Goal: Task Accomplishment & Management: Manage account settings

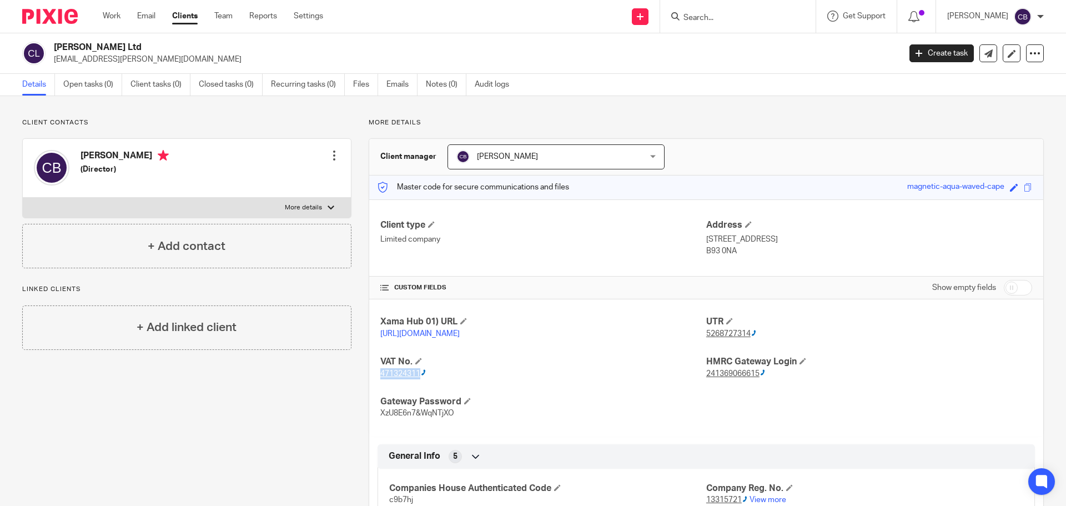
scroll to position [111, 0]
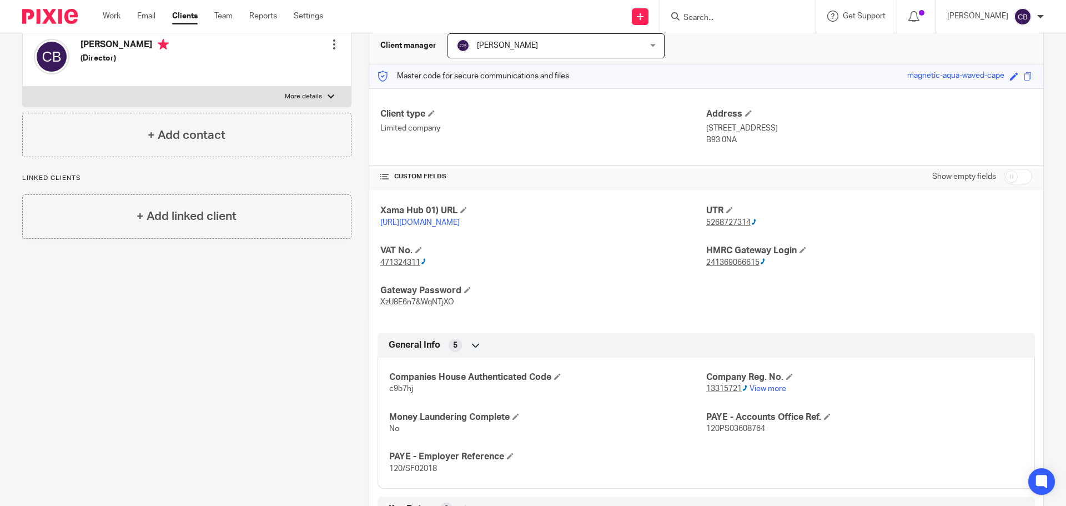
click at [738, 17] on input "Search" at bounding box center [732, 18] width 100 height 10
type input "luci"
click at [722, 41] on link at bounding box center [760, 48] width 160 height 26
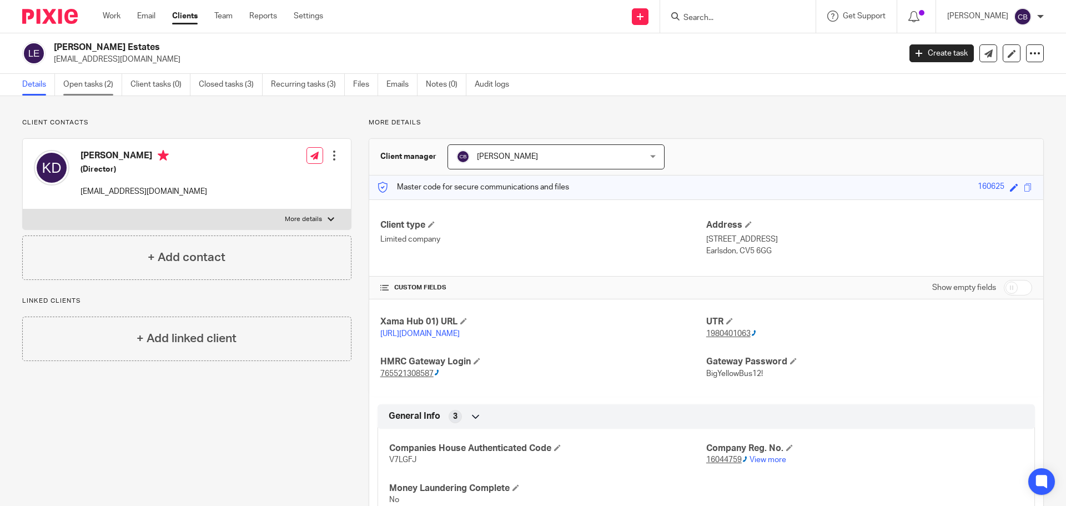
click at [86, 83] on link "Open tasks (2)" at bounding box center [92, 85] width 59 height 22
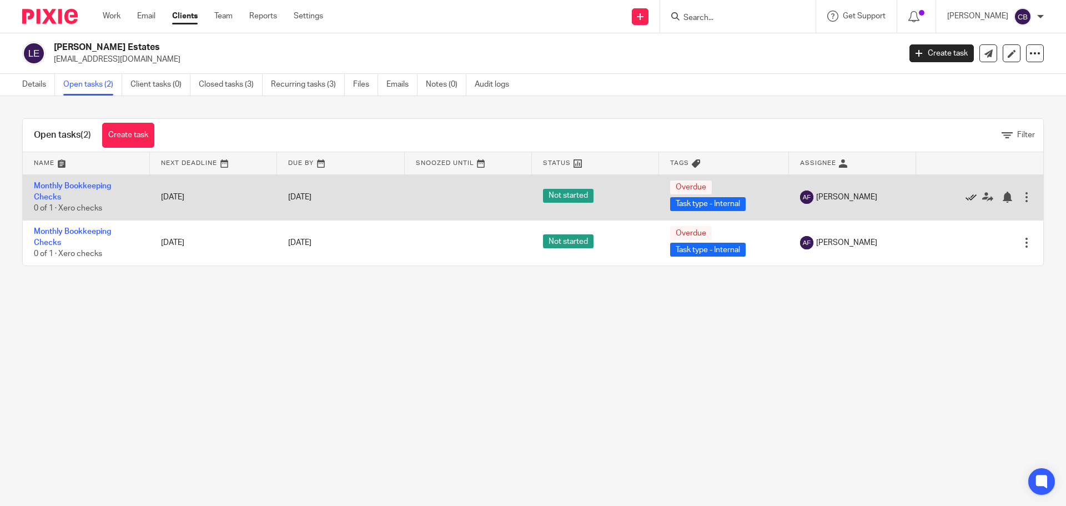
click at [966, 198] on icon at bounding box center [971, 197] width 11 height 11
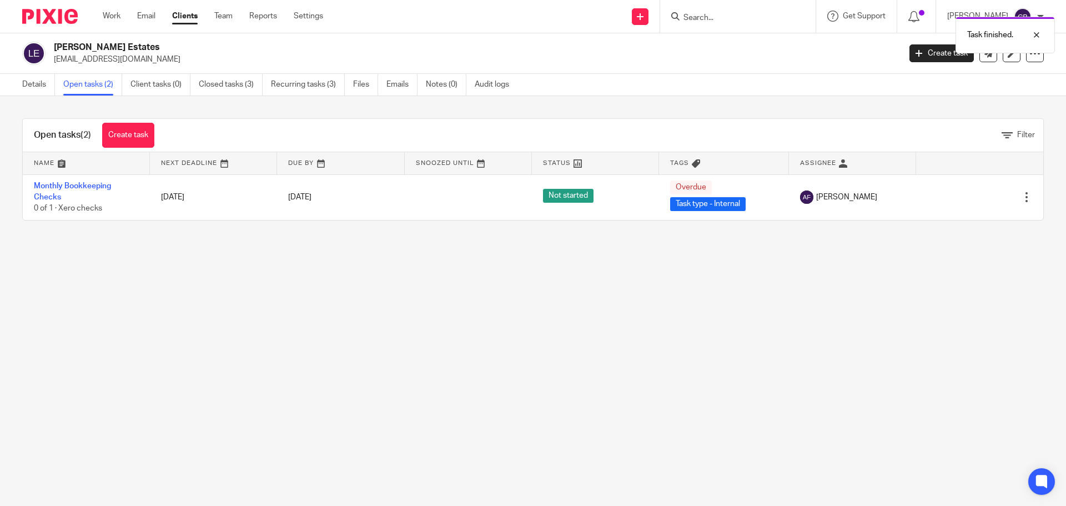
click at [966, 198] on icon at bounding box center [971, 197] width 11 height 11
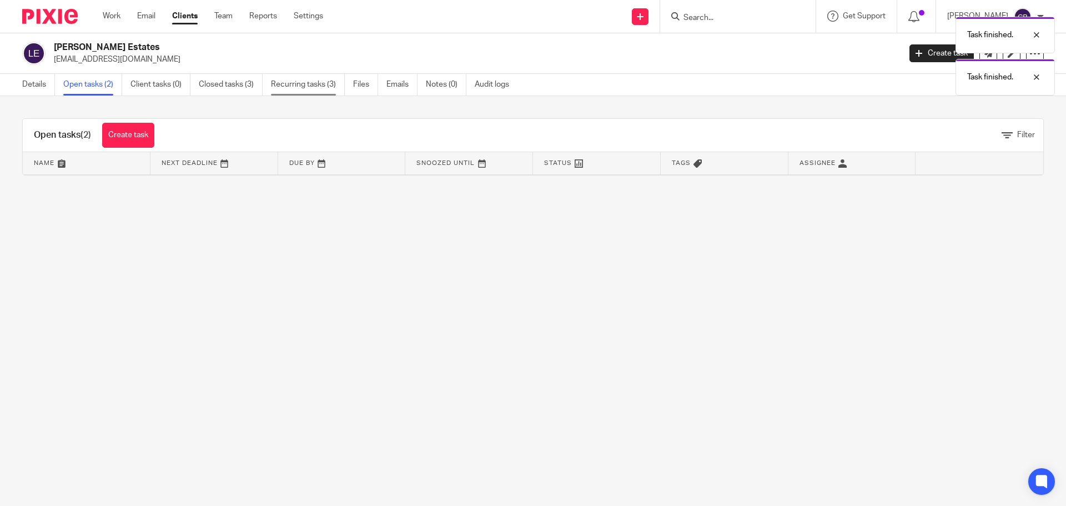
click at [300, 86] on link "Recurring tasks (3)" at bounding box center [308, 85] width 74 height 22
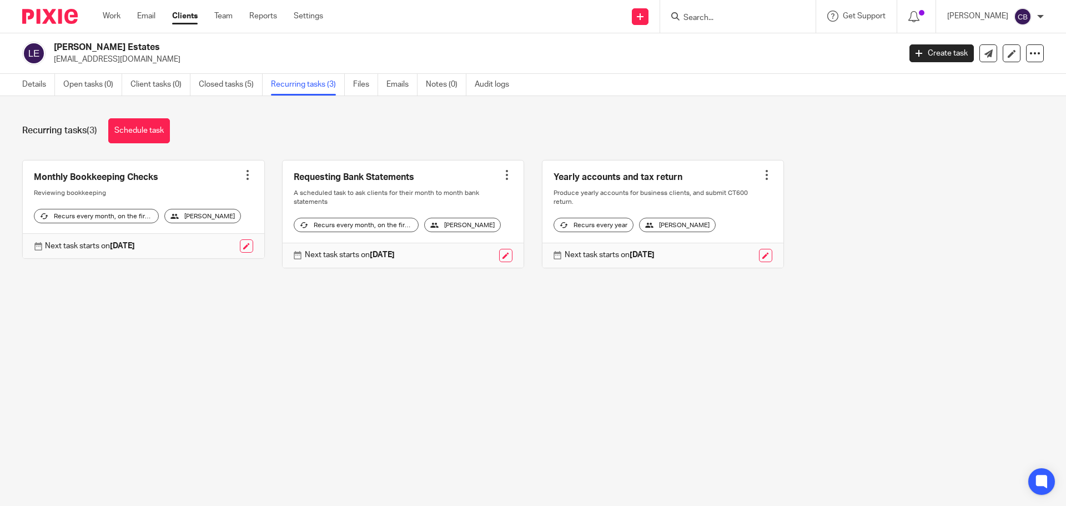
click at [243, 179] on div at bounding box center [247, 174] width 11 height 11
click at [205, 244] on span "Cancel schedule" at bounding box center [202, 246] width 58 height 8
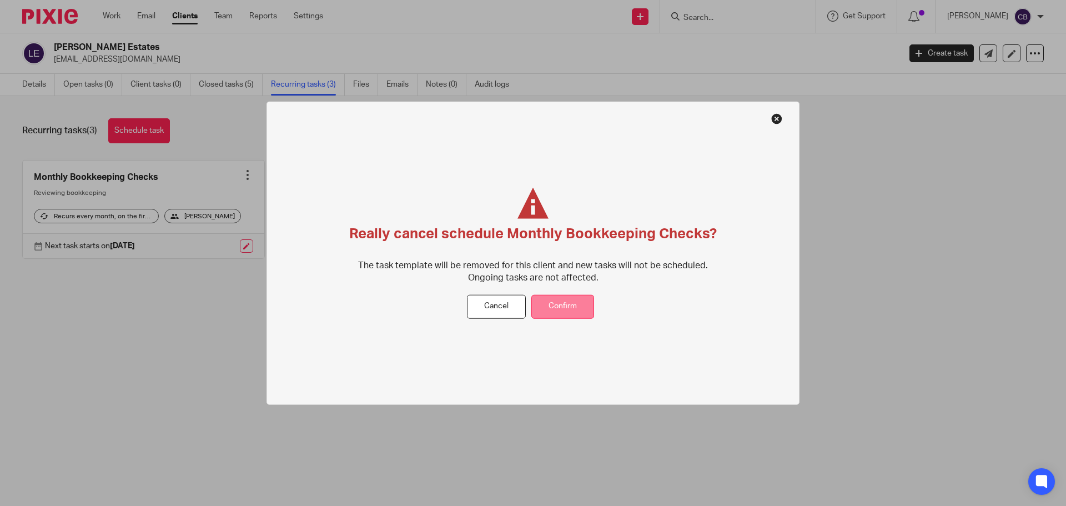
click at [565, 302] on button "Confirm" at bounding box center [562, 307] width 63 height 24
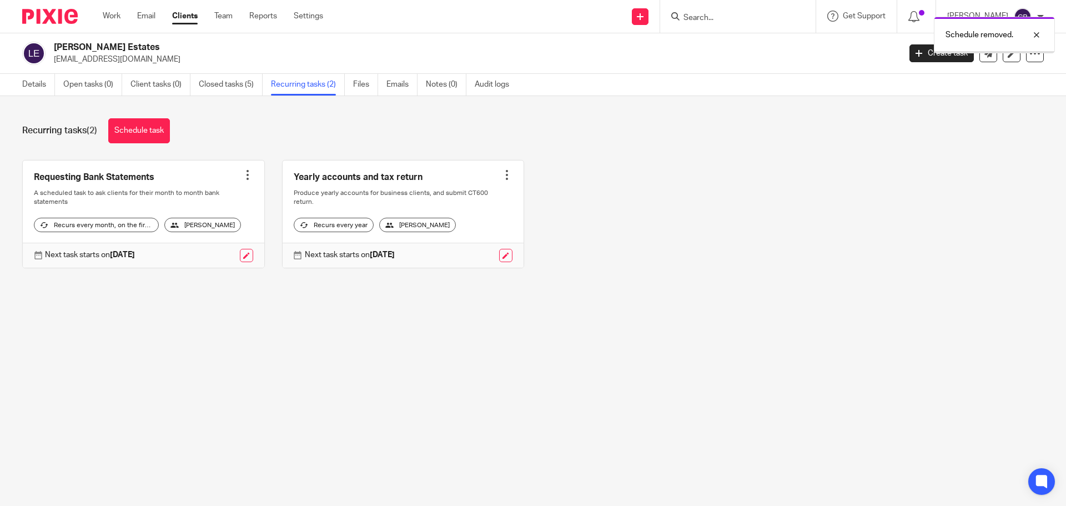
click at [135, 128] on link "Schedule task" at bounding box center [139, 130] width 62 height 25
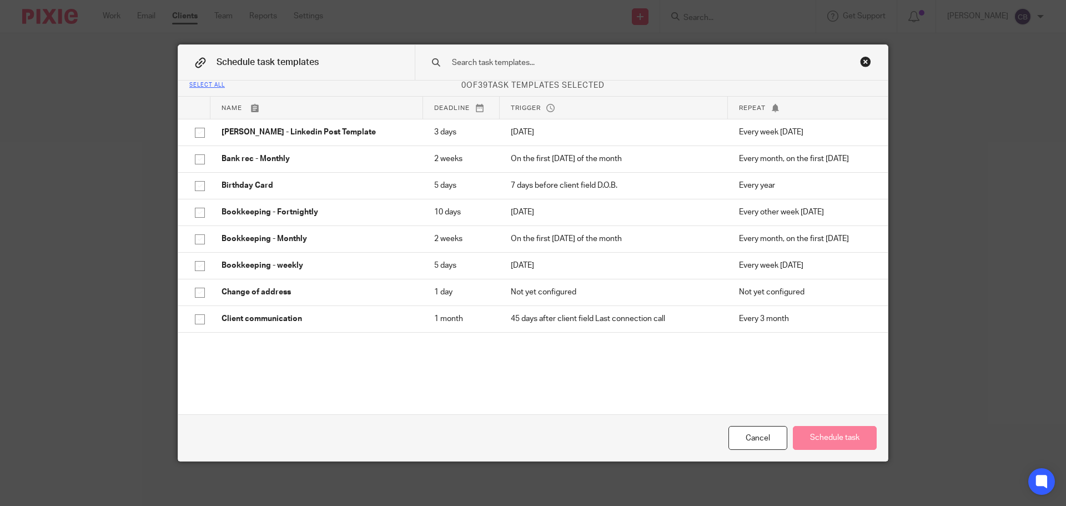
scroll to position [6, 0]
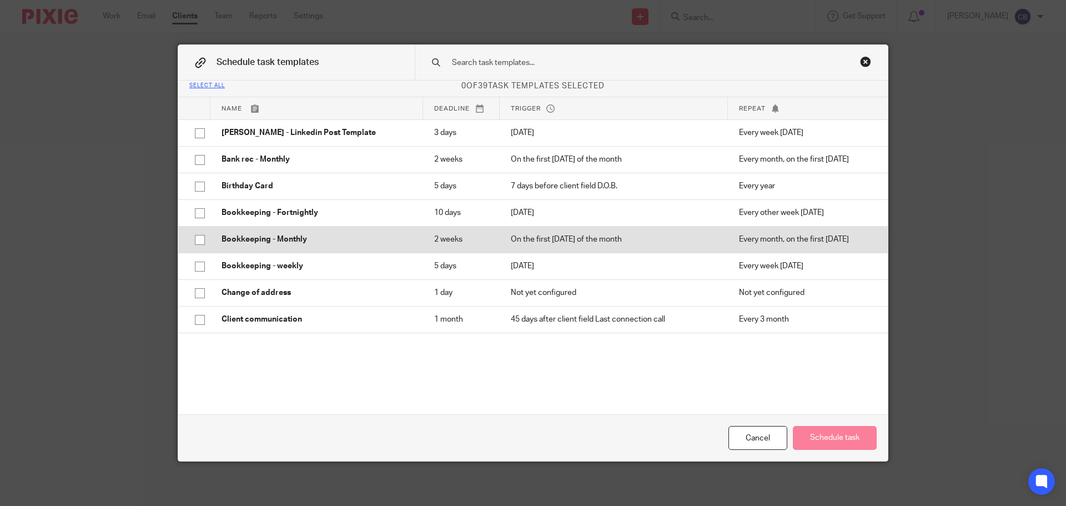
click at [197, 243] on input "checkbox" at bounding box center [199, 239] width 21 height 21
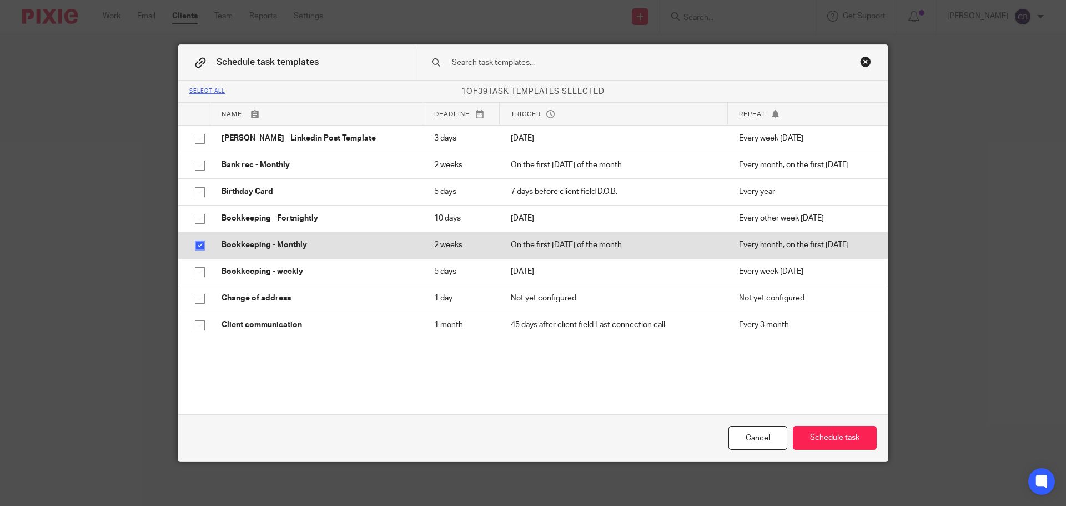
click at [197, 247] on input "checkbox" at bounding box center [199, 245] width 21 height 21
checkbox input "false"
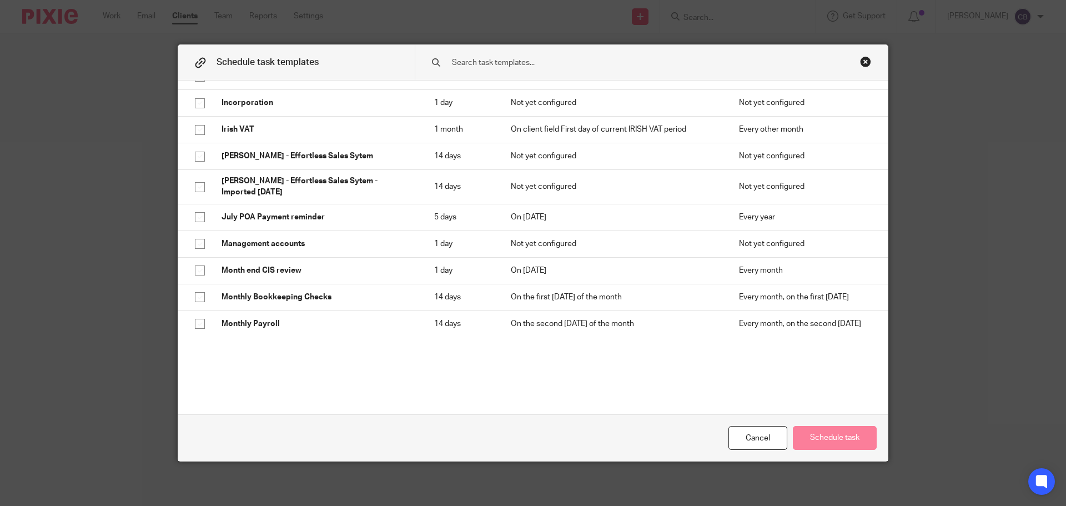
scroll to position [389, 0]
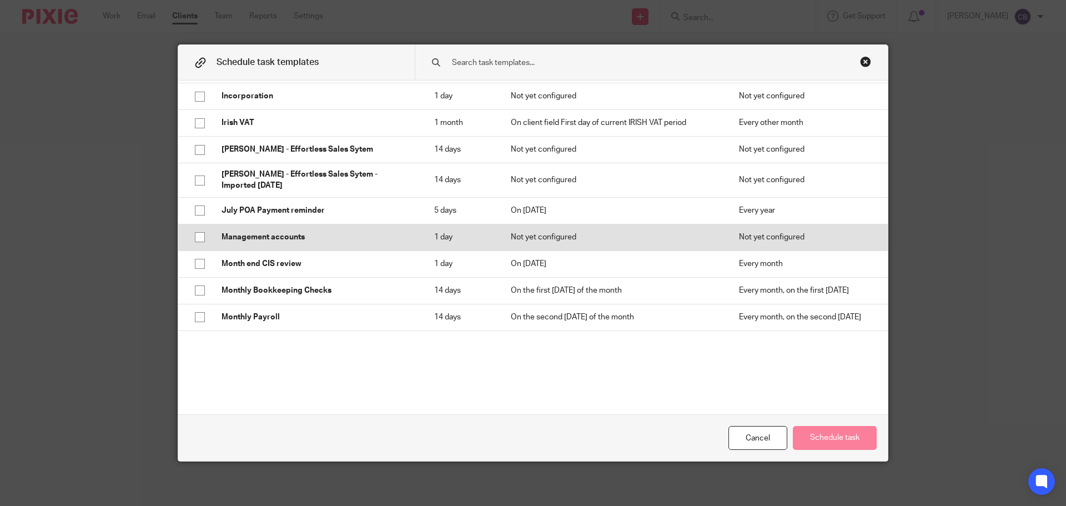
click at [198, 239] on input "checkbox" at bounding box center [199, 237] width 21 height 21
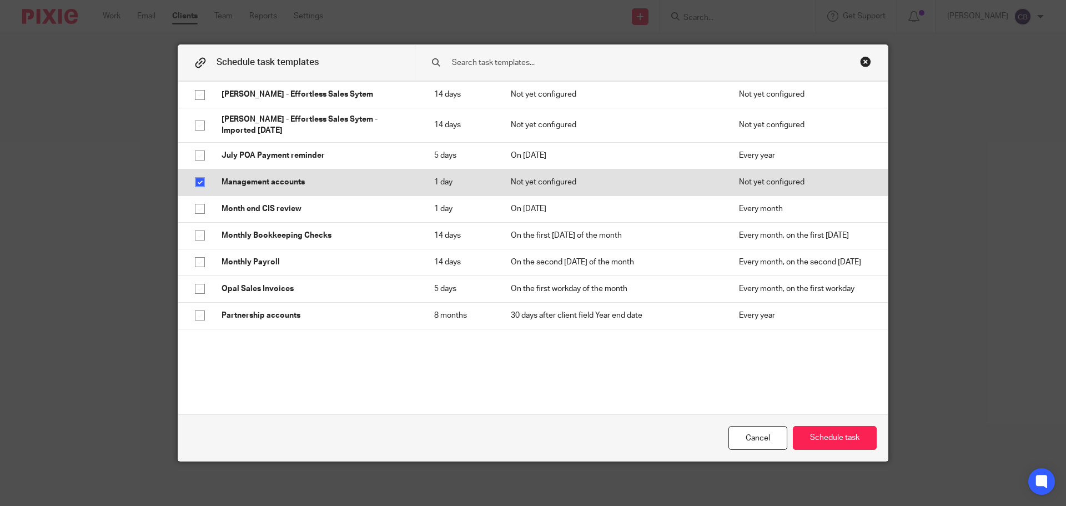
scroll to position [444, 0]
click at [196, 180] on input "checkbox" at bounding box center [199, 181] width 21 height 21
checkbox input "false"
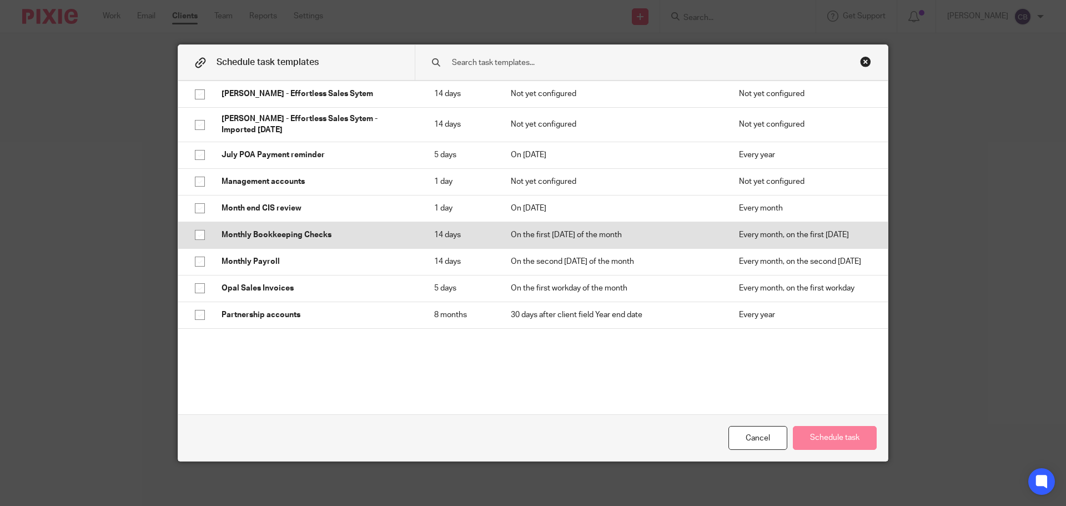
click at [194, 235] on input "checkbox" at bounding box center [199, 234] width 21 height 21
checkbox input "true"
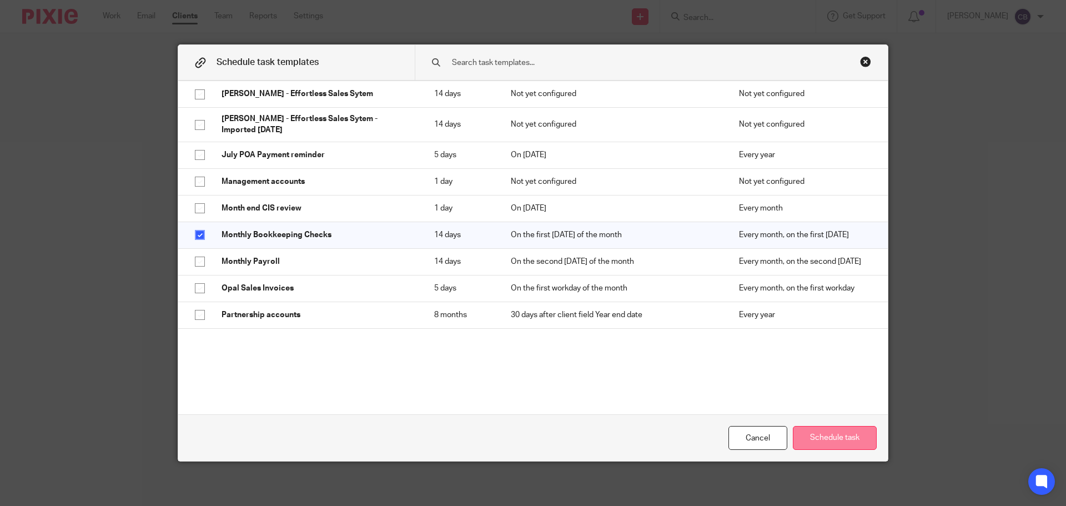
click at [830, 436] on button "Schedule task" at bounding box center [835, 438] width 84 height 24
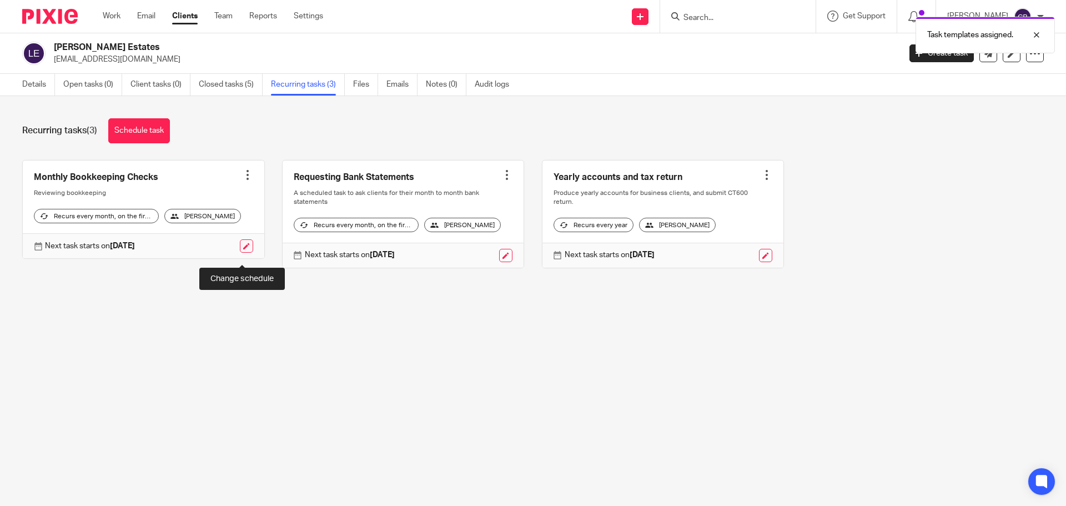
click at [240, 253] on link at bounding box center [246, 245] width 13 height 13
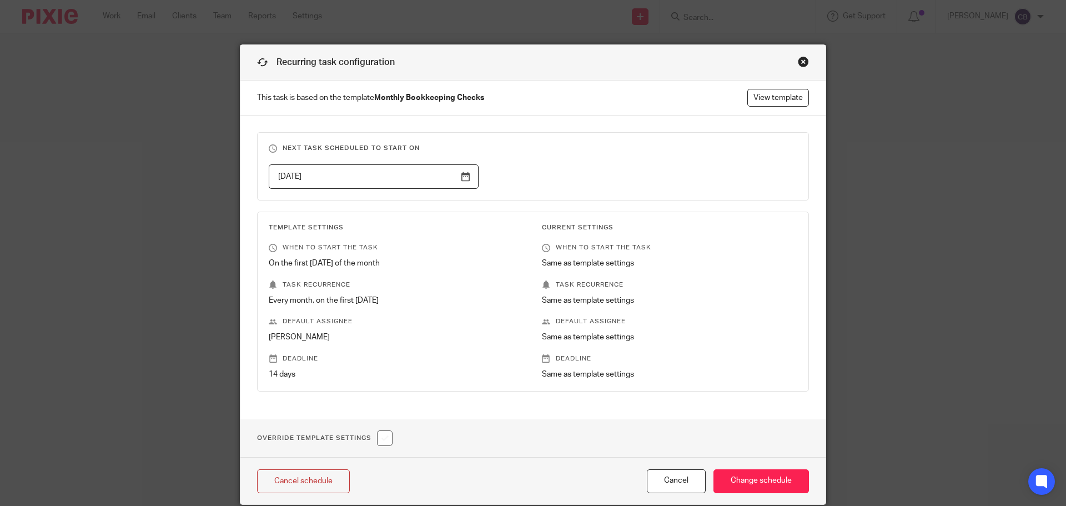
click at [384, 435] on input "checkbox" at bounding box center [385, 438] width 16 height 16
checkbox input "true"
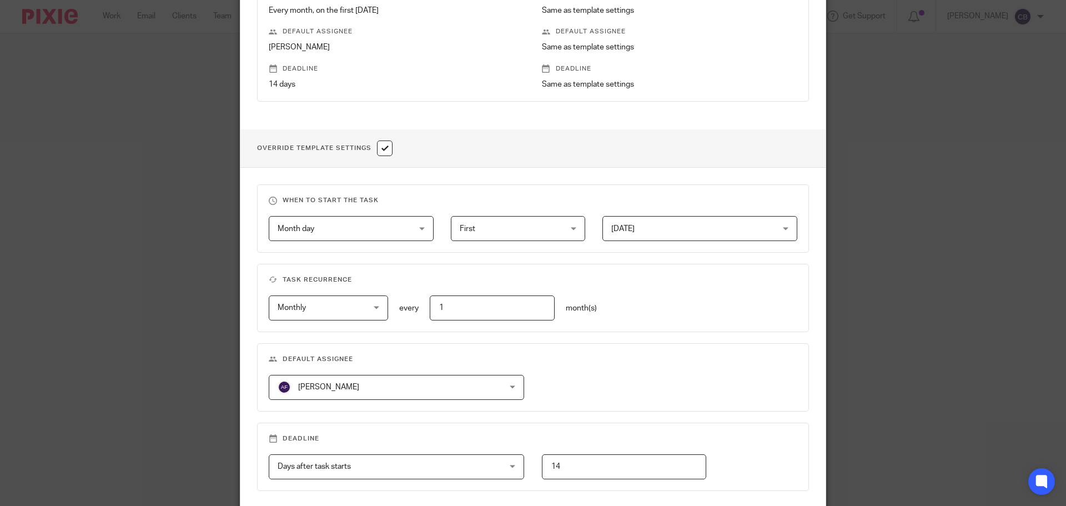
scroll to position [291, 0]
click at [503, 391] on div "[PERSON_NAME] [PERSON_NAME]" at bounding box center [396, 386] width 255 height 25
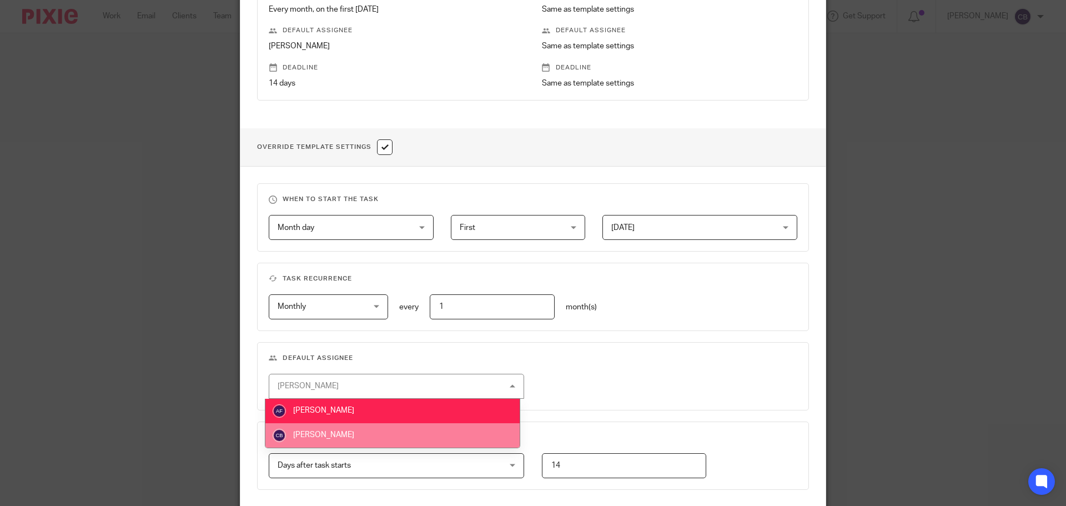
click at [386, 430] on li "[PERSON_NAME]" at bounding box center [392, 435] width 254 height 24
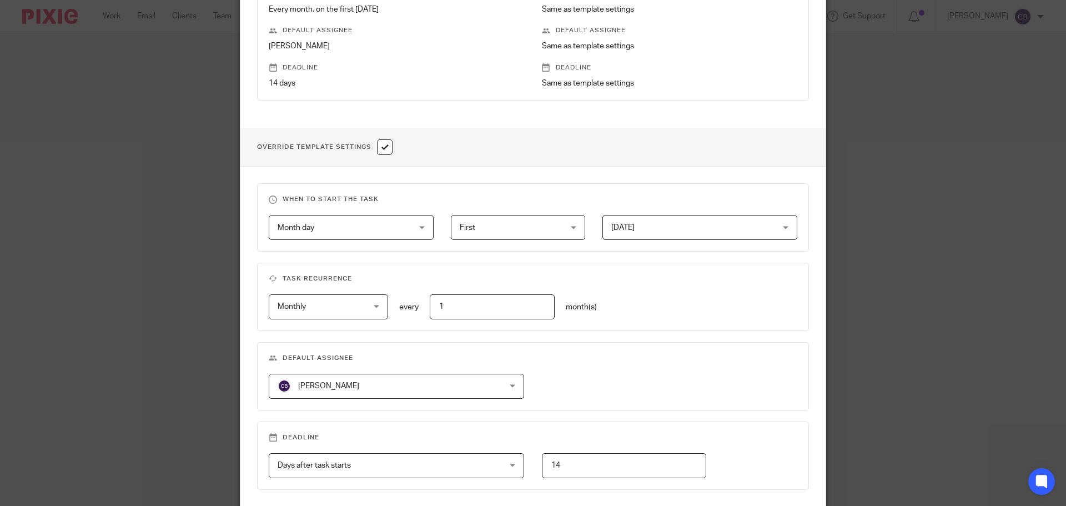
click at [367, 309] on div "Monthly Monthly" at bounding box center [328, 306] width 119 height 25
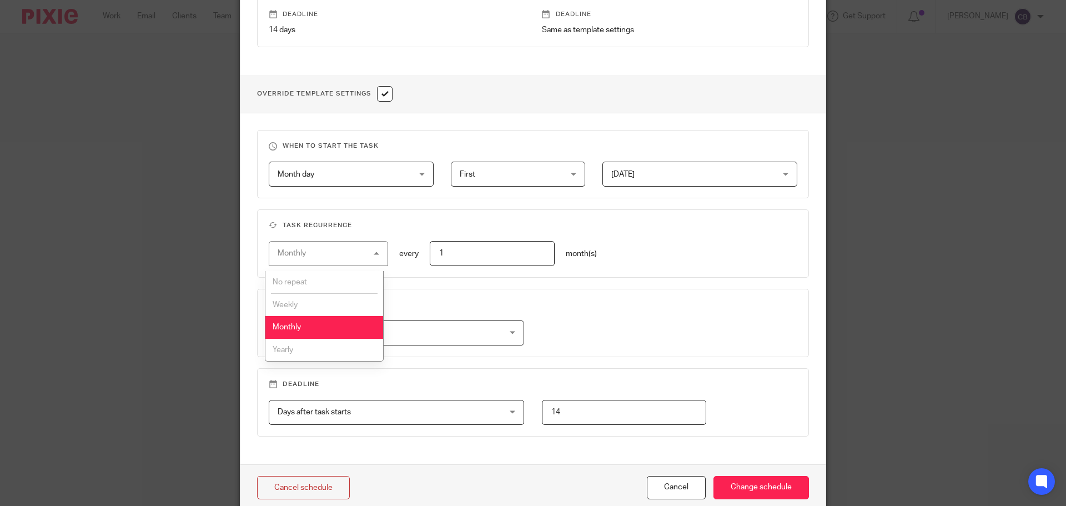
scroll to position [338, 0]
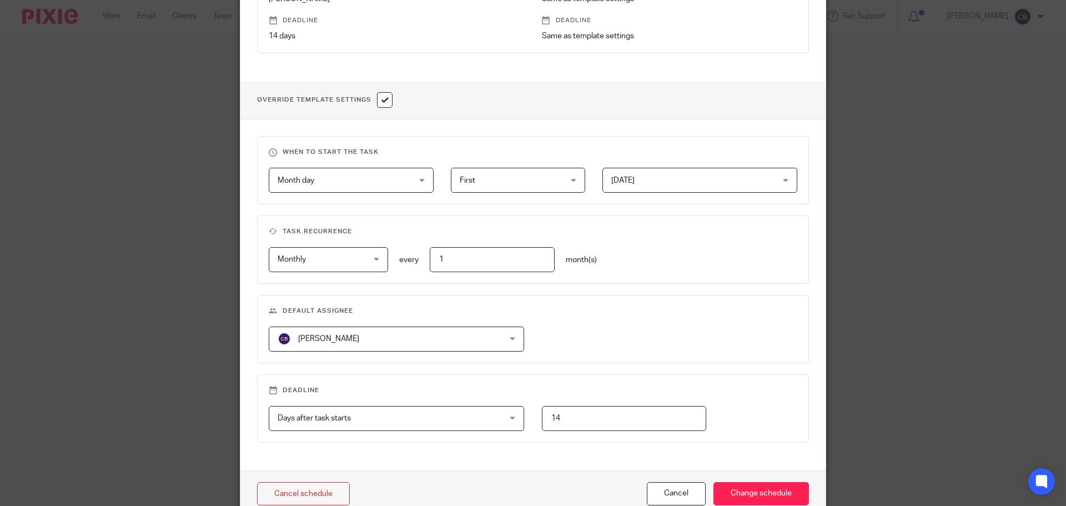
click at [443, 258] on input "1" at bounding box center [492, 259] width 125 height 25
click at [435, 256] on input "1" at bounding box center [492, 259] width 125 height 25
type input "3"
click at [432, 208] on div "When to start the task Month day Month day Disable On date Week day Month day O…" at bounding box center [532, 294] width 585 height 350
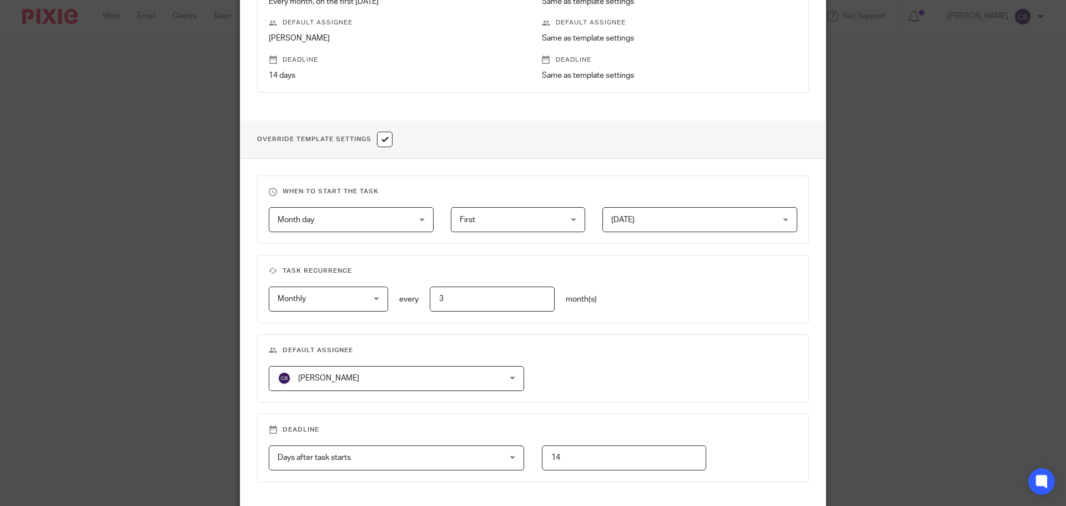
scroll to position [394, 0]
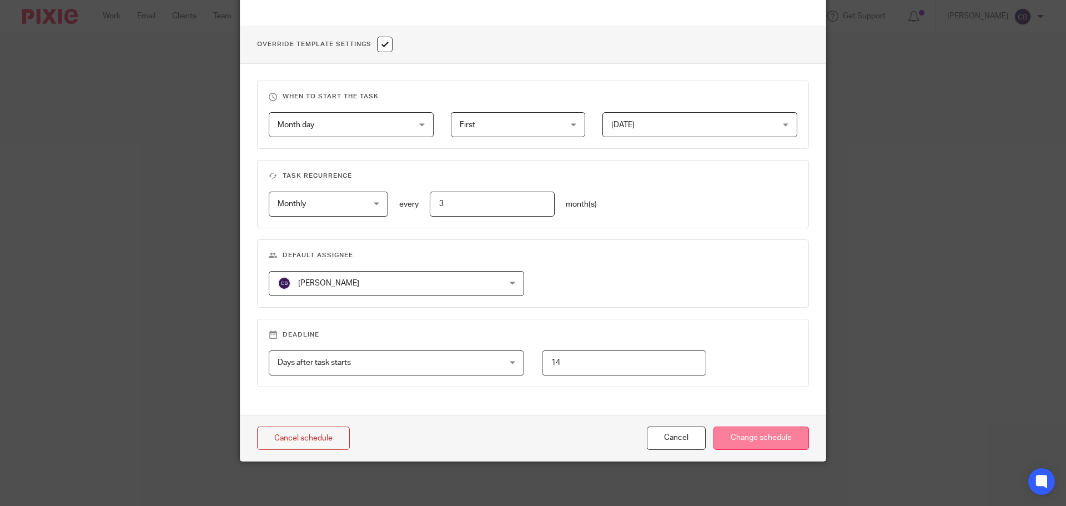
click at [735, 433] on input "Change schedule" at bounding box center [762, 438] width 96 height 24
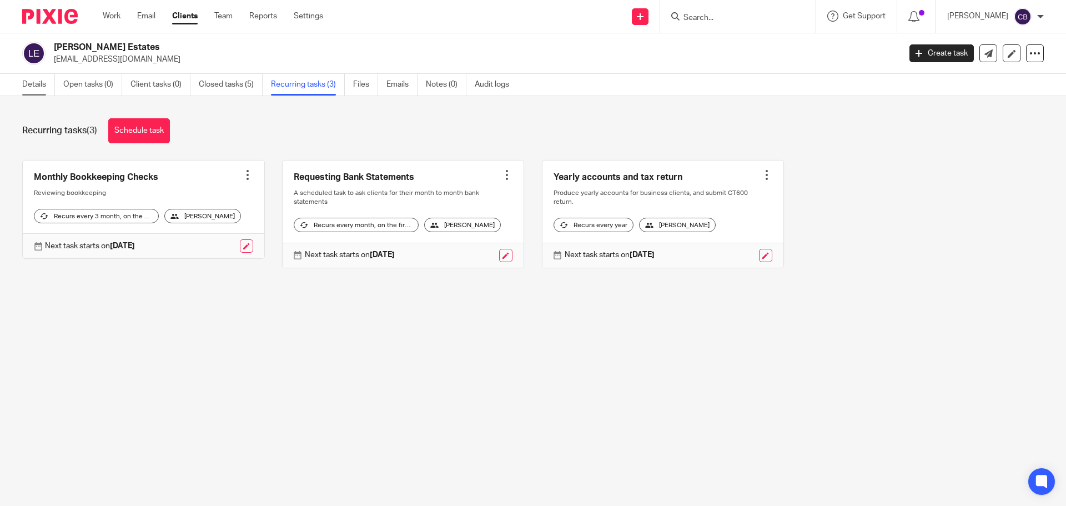
click at [36, 84] on link "Details" at bounding box center [38, 85] width 33 height 22
